Goal: Find contact information: Find contact information

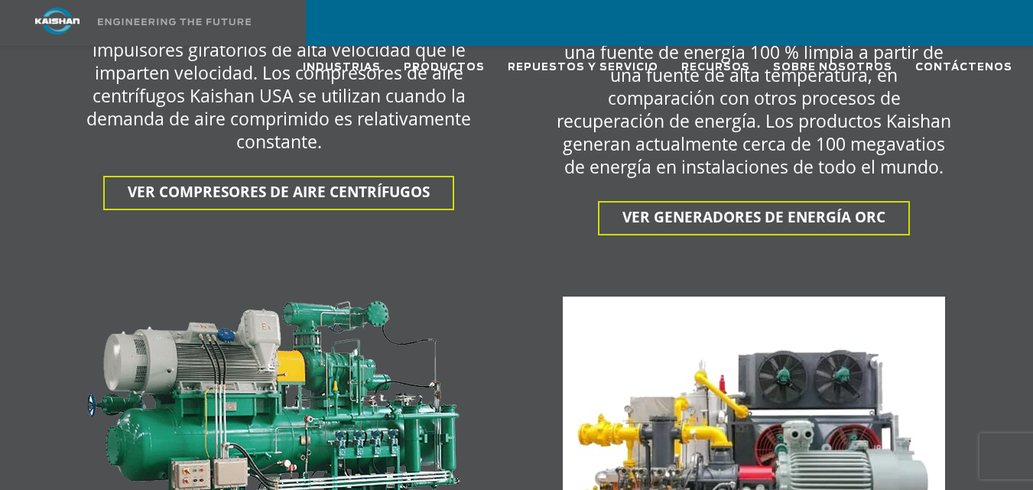
scroll to position [3289, 0]
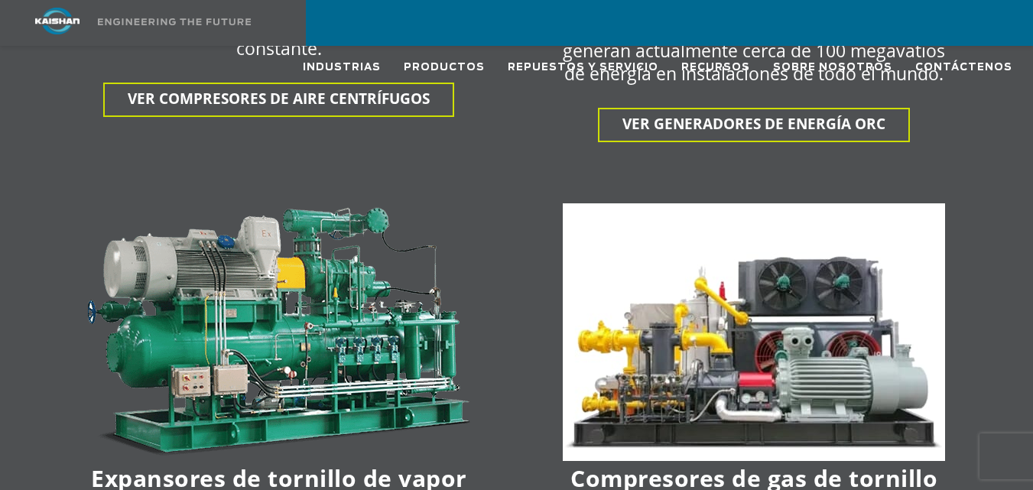
click at [620, 203] on img at bounding box center [754, 332] width 382 height 258
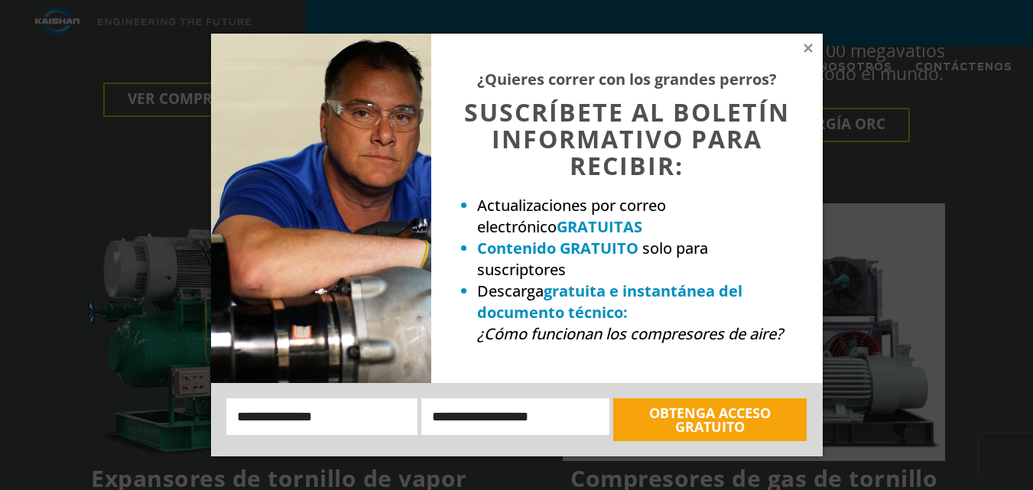
click at [620, 177] on font "SUSCRÍBETE AL BOLETÍN INFORMATIVO PARA RECIBIR:" at bounding box center [627, 139] width 326 height 86
drag, startPoint x: 620, startPoint y: 177, endPoint x: 597, endPoint y: 206, distance: 36.6
click at [597, 206] on font "Actualizaciones por correo electrónico" at bounding box center [571, 216] width 189 height 42
click at [807, 52] on icon at bounding box center [809, 48] width 14 height 14
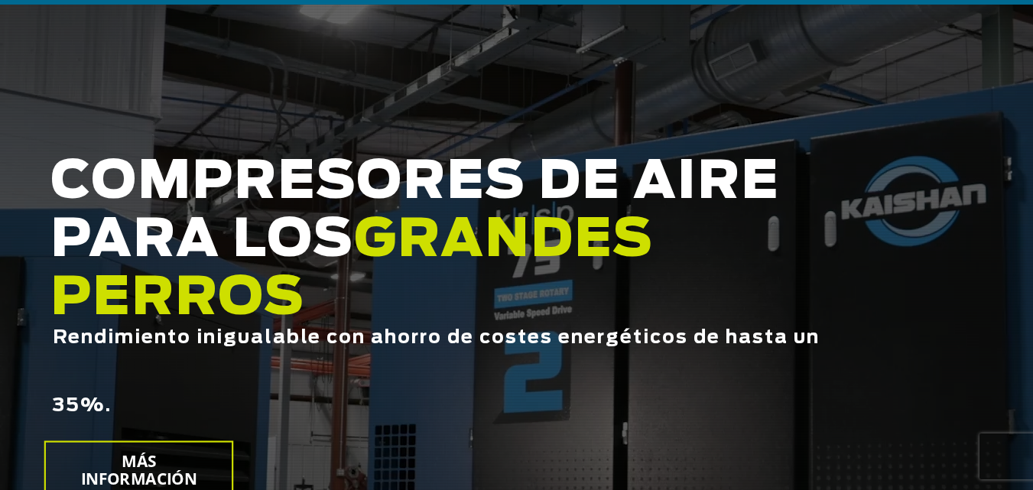
scroll to position [0, 0]
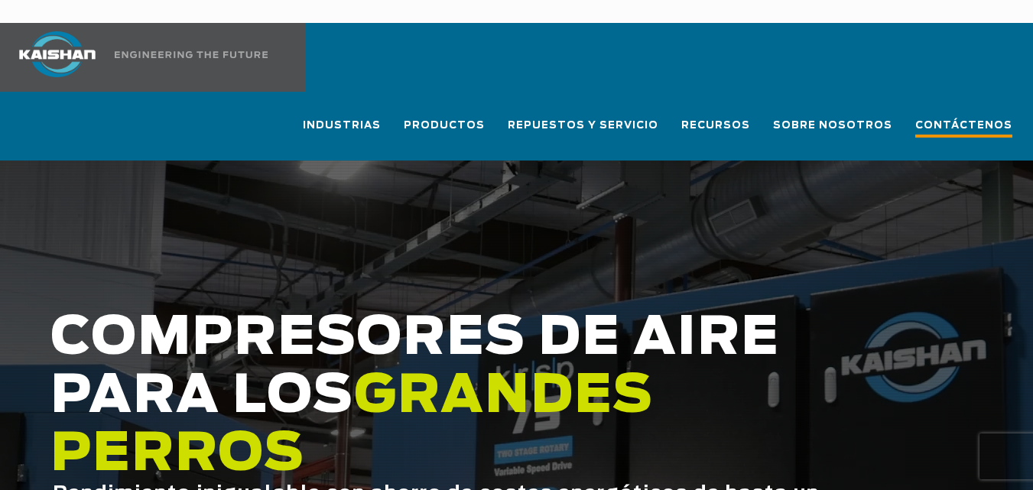
click at [962, 121] on font "Contáctenos" at bounding box center [964, 126] width 97 height 10
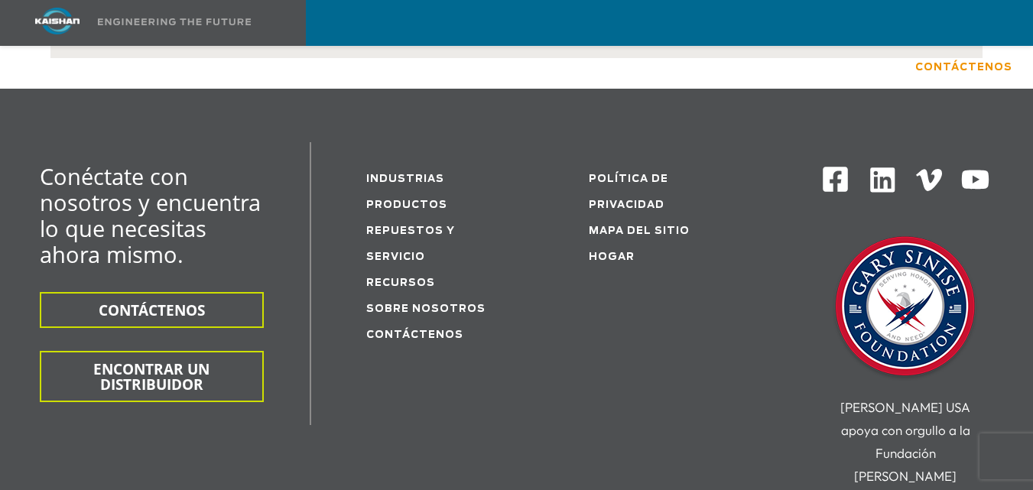
scroll to position [535, 0]
